Goal: Transaction & Acquisition: Download file/media

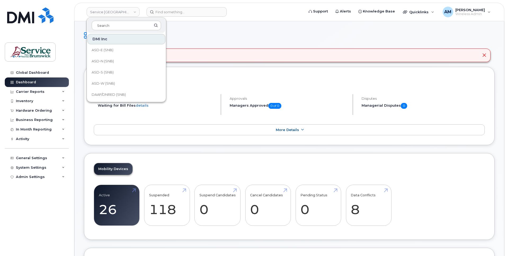
scroll to position [238, 0]
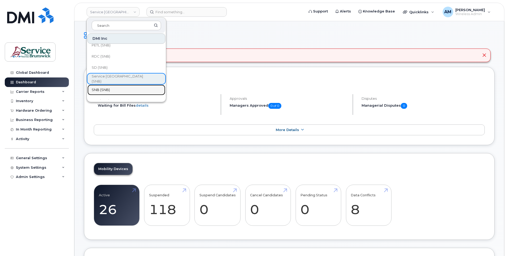
click at [117, 88] on link "SNB (SNB)" at bounding box center [126, 90] width 78 height 11
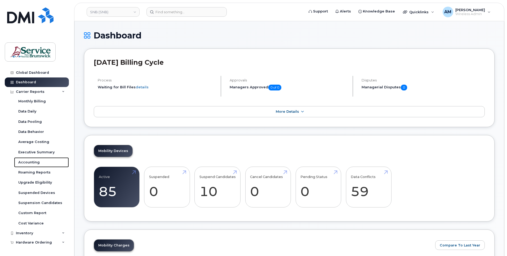
click at [30, 160] on div "Accounting" at bounding box center [28, 162] width 21 height 5
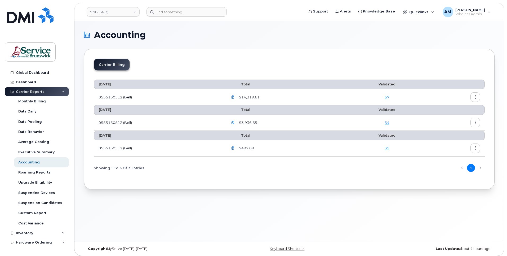
click at [476, 98] on icon "button" at bounding box center [475, 96] width 3 height 3
drag, startPoint x: 345, startPoint y: 202, endPoint x: 374, endPoint y: 189, distance: 31.7
click at [347, 203] on div "Accounting Carrier Billing July 2025 Total Validated 0555150512 (Bell) $14,319.…" at bounding box center [289, 131] width 430 height 220
click at [474, 96] on icon "button" at bounding box center [475, 96] width 3 height 3
click at [462, 115] on div "Download" at bounding box center [456, 118] width 47 height 10
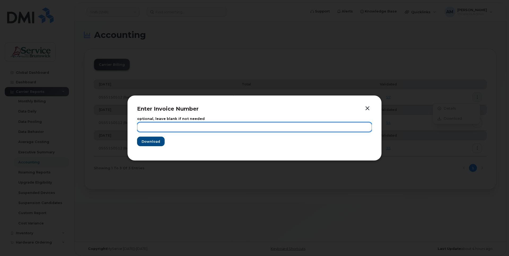
click at [158, 126] on input "text" at bounding box center [254, 127] width 235 height 10
type input "[DATE]"
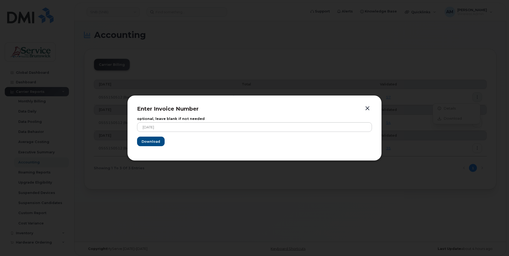
click at [207, 215] on div at bounding box center [254, 128] width 509 height 256
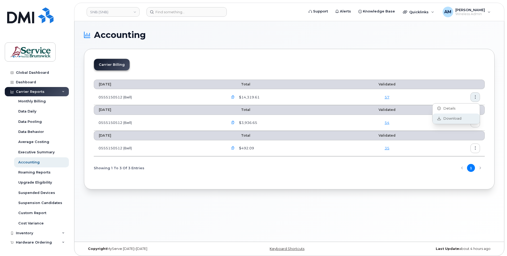
click at [447, 117] on span "Download" at bounding box center [451, 118] width 21 height 5
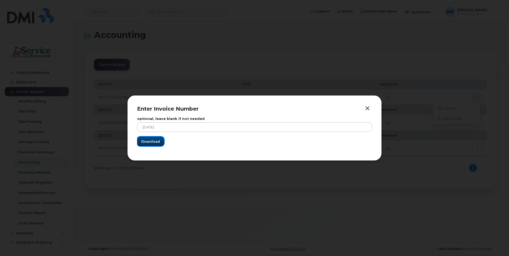
click at [151, 140] on span "Download" at bounding box center [150, 141] width 19 height 5
